Goal: Task Accomplishment & Management: Manage account settings

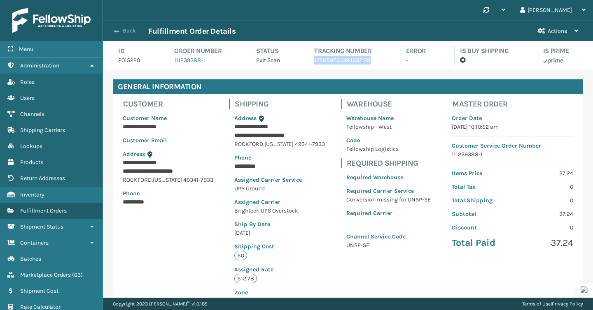
scroll to position [20, 490]
click at [131, 26] on div "Back Fulfillment Order Details" at bounding box center [320, 31] width 420 height 10
click at [131, 29] on button "Back" at bounding box center [129, 30] width 38 height 7
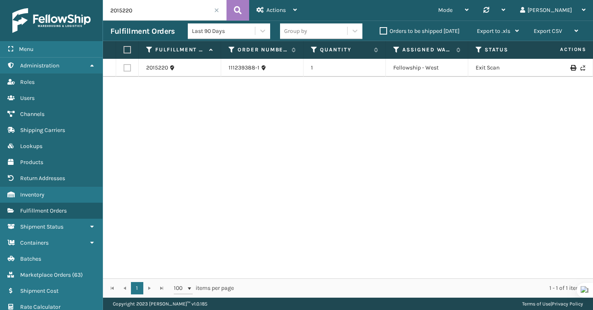
click at [142, 13] on input "2015220" at bounding box center [164, 10] width 123 height 21
paste input "42012"
type input "42012"
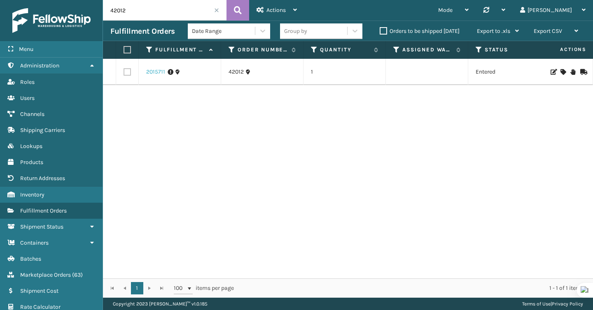
click at [154, 75] on link "2015711" at bounding box center [155, 72] width 19 height 8
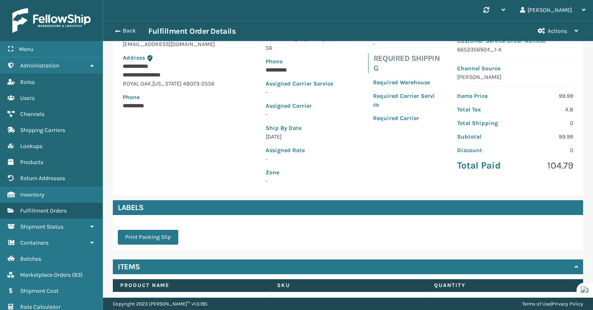
scroll to position [152, 0]
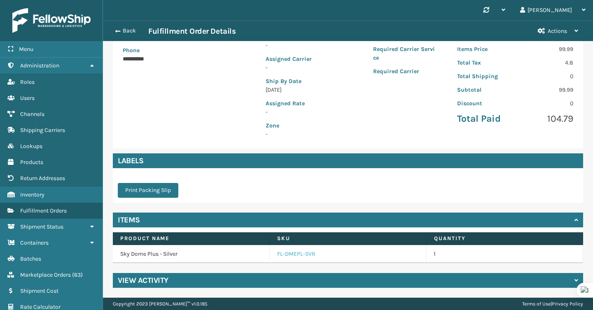
click at [303, 254] on link "FL-DMEPL-SVR" at bounding box center [296, 254] width 38 height 8
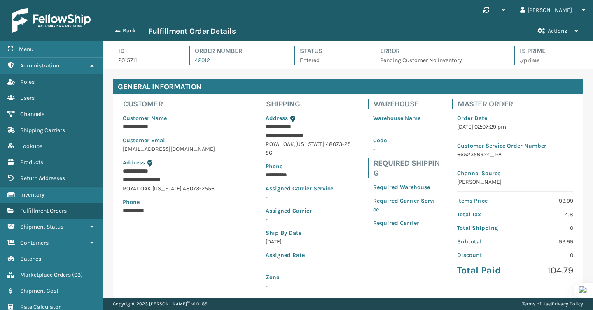
scroll to position [152, 0]
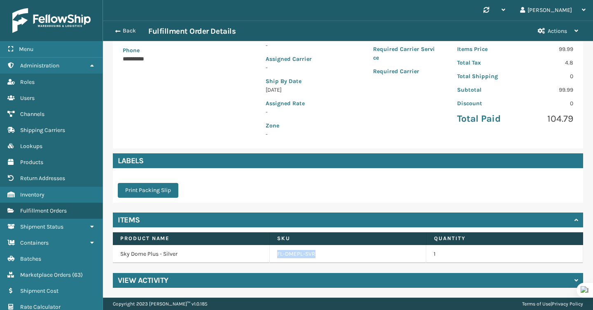
drag, startPoint x: 328, startPoint y: 256, endPoint x: 274, endPoint y: 257, distance: 54.8
click at [274, 257] on td "FL-DMEPL-SVR" at bounding box center [348, 254] width 157 height 18
copy link "FL-DMEPL-SVR"
click at [436, 255] on td "1" at bounding box center [504, 254] width 157 height 18
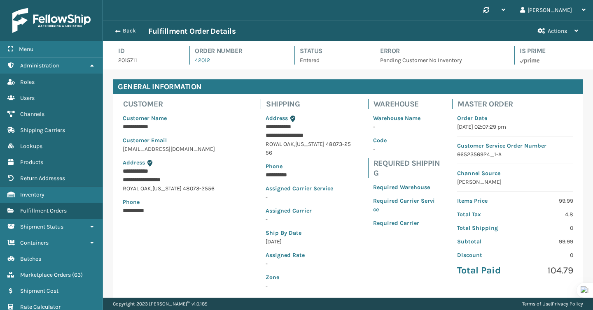
click at [485, 153] on p "6652356924_1-A" at bounding box center [515, 154] width 116 height 9
copy p "6652356924_1-A"
click at [550, 28] on span "Actions" at bounding box center [556, 31] width 19 height 7
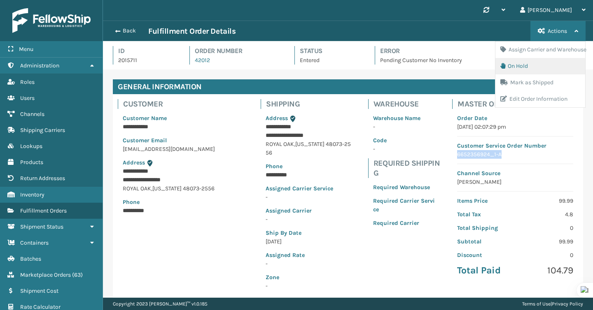
click at [523, 65] on button "On Hold" at bounding box center [540, 66] width 90 height 16
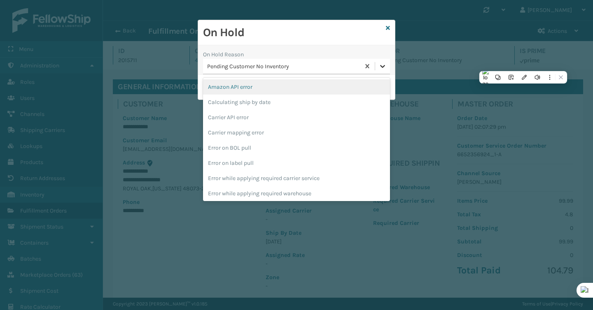
click at [378, 65] on icon at bounding box center [382, 66] width 8 height 8
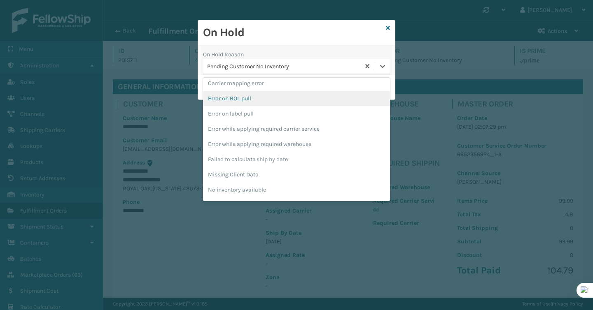
scroll to position [200, 0]
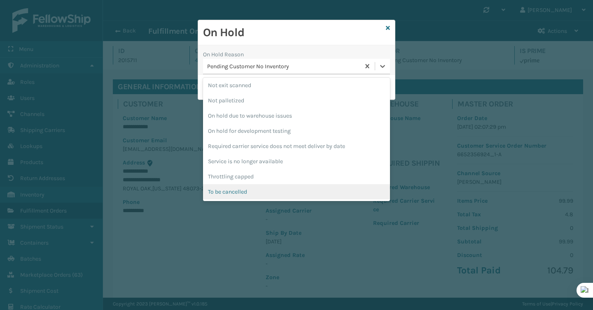
click at [256, 189] on div "To be cancelled" at bounding box center [296, 191] width 187 height 15
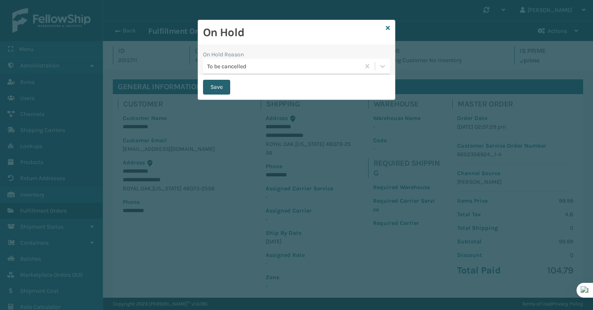
click at [223, 87] on button "Save" at bounding box center [216, 87] width 27 height 15
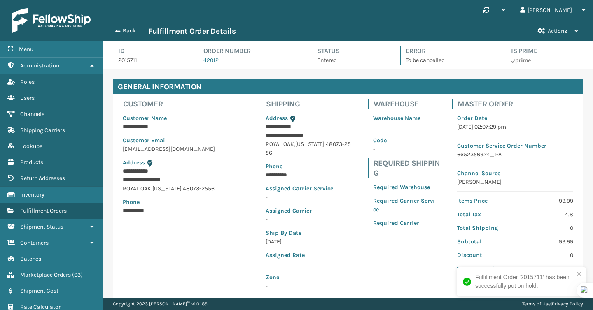
scroll to position [20, 490]
click at [123, 28] on button "Back" at bounding box center [129, 30] width 38 height 7
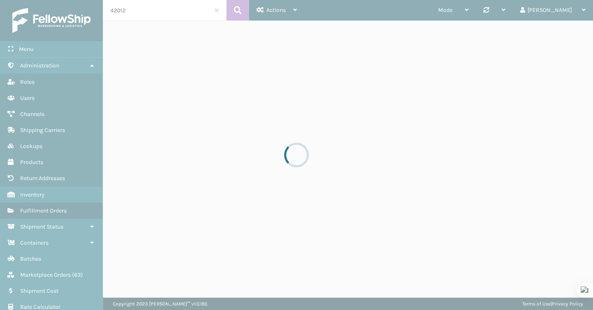
click at [154, 13] on div at bounding box center [296, 155] width 593 height 310
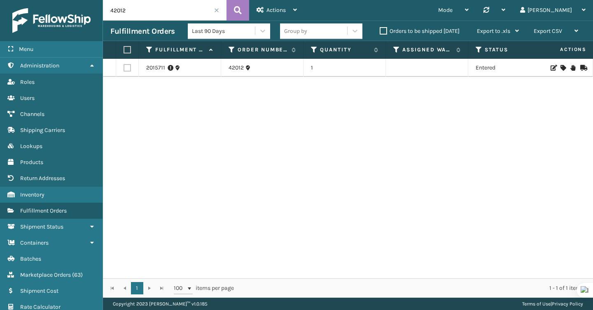
click at [154, 12] on input "42012" at bounding box center [164, 10] width 123 height 21
paste input "56"
type input "42056"
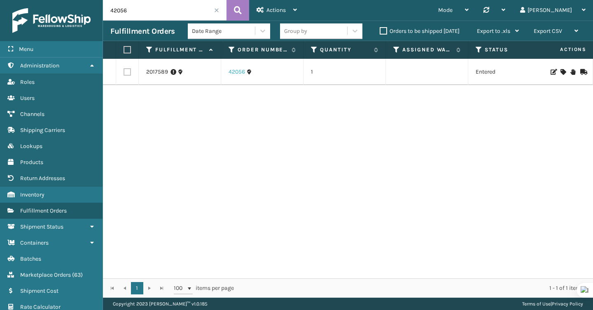
click at [242, 68] on link "42056" at bounding box center [236, 72] width 16 height 8
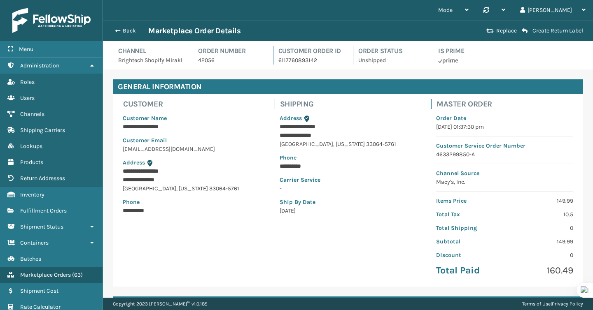
click at [460, 159] on p "4633299850-A" at bounding box center [504, 154] width 137 height 9
copy p "4633299850-A"
click at [33, 160] on span "Products" at bounding box center [31, 162] width 23 height 7
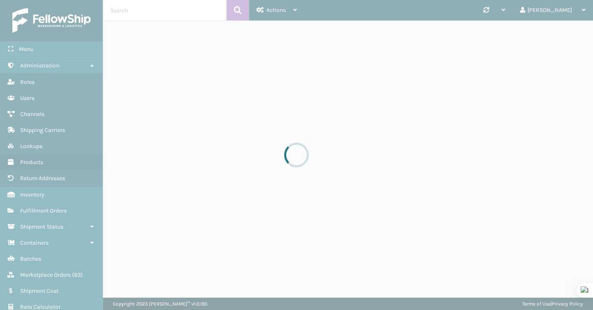
click at [150, 13] on div at bounding box center [296, 155] width 593 height 310
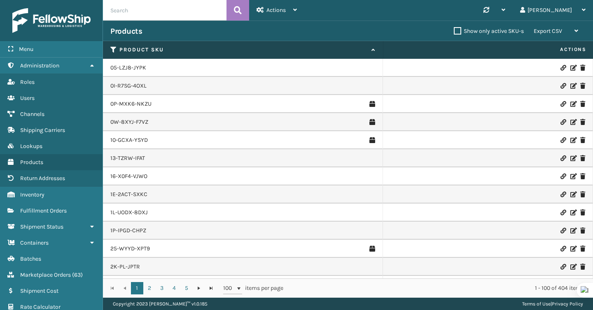
click at [150, 14] on input "text" at bounding box center [164, 10] width 123 height 21
paste input "FL-LTSPN-WHT"
type input "FL-LTSPN-WHT"
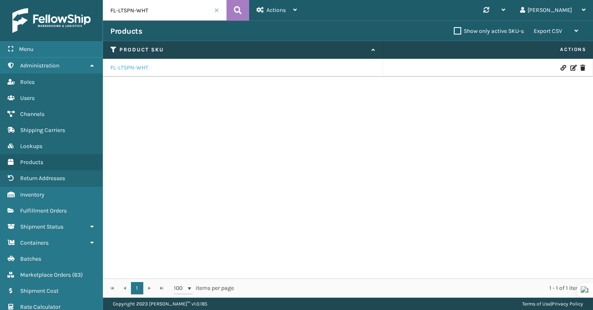
click at [125, 67] on link "FL-LTSPN-WHT" at bounding box center [129, 68] width 38 height 8
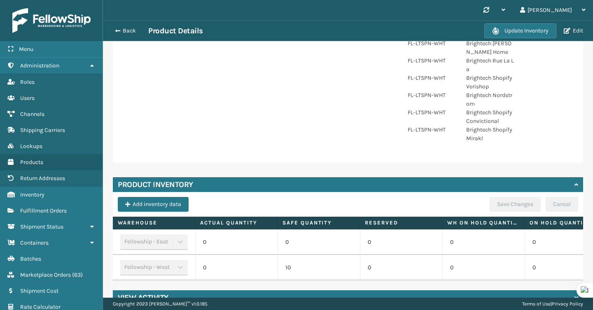
click at [573, 23] on div "Update Inventory Edit" at bounding box center [534, 30] width 101 height 15
click at [573, 28] on button "Edit" at bounding box center [573, 30] width 24 height 7
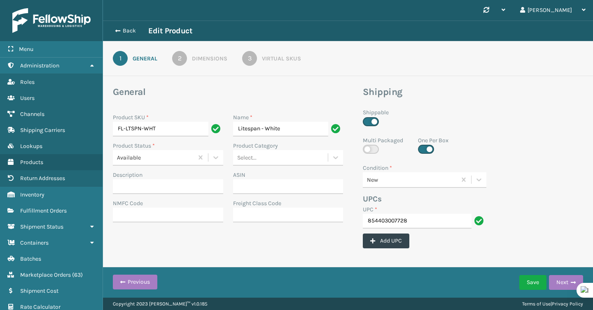
click at [253, 58] on div "3" at bounding box center [249, 58] width 15 height 15
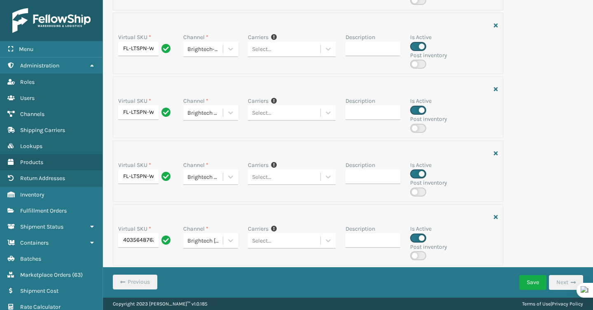
scroll to position [278, 0]
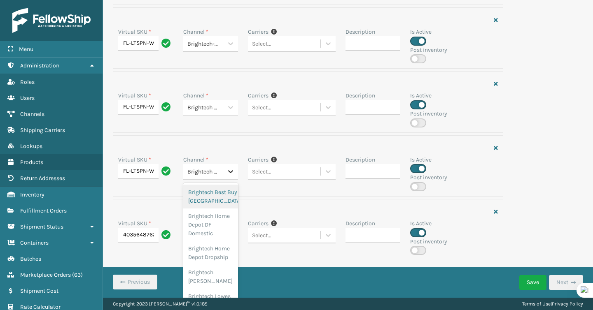
click at [232, 173] on icon at bounding box center [230, 172] width 8 height 8
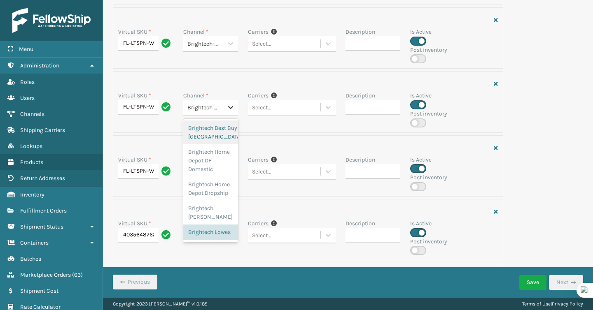
click at [229, 111] on icon at bounding box center [230, 107] width 8 height 8
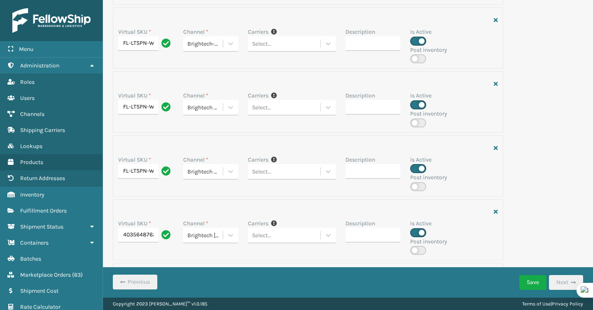
click at [251, 140] on div "Virtual SKU * FL-LTSPN-WHT Channel * Brightech Shopify Throne Carriers If you c…" at bounding box center [308, 165] width 390 height 61
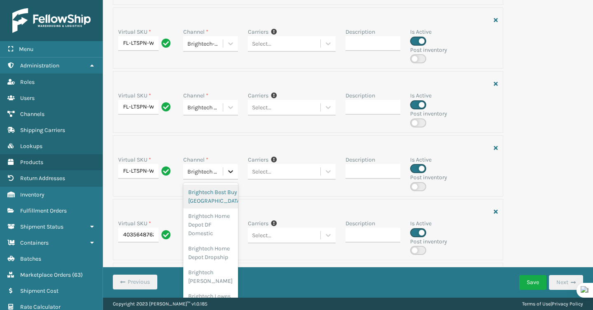
click at [231, 173] on icon at bounding box center [230, 172] width 8 height 8
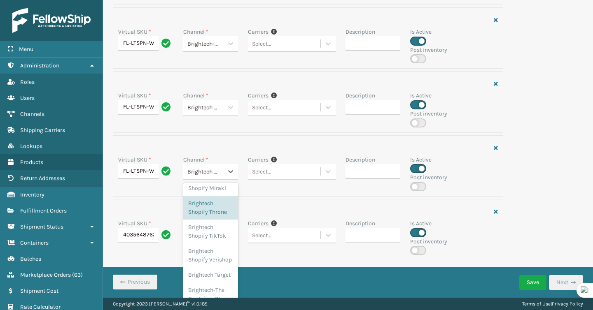
scroll to position [389, 0]
click at [247, 141] on div at bounding box center [308, 148] width 380 height 15
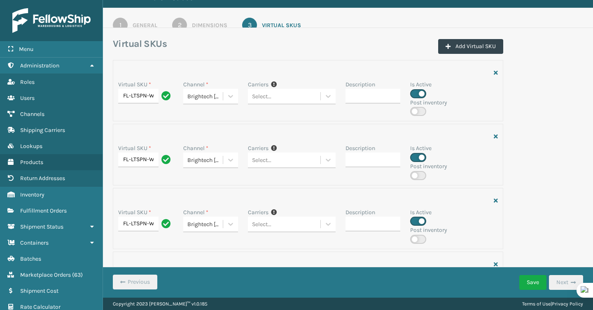
scroll to position [0, 0]
